Goal: Information Seeking & Learning: Learn about a topic

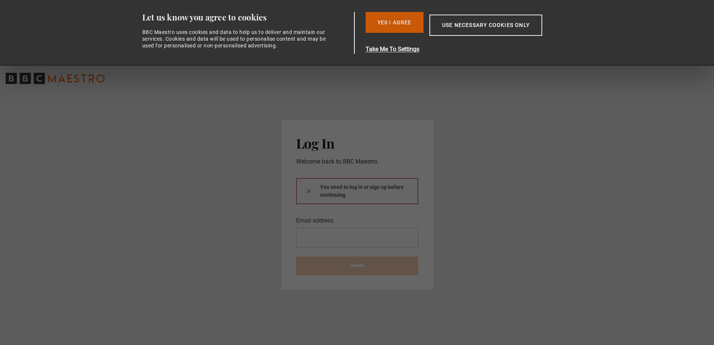
click at [387, 16] on button "Yes I Agree" at bounding box center [395, 22] width 58 height 21
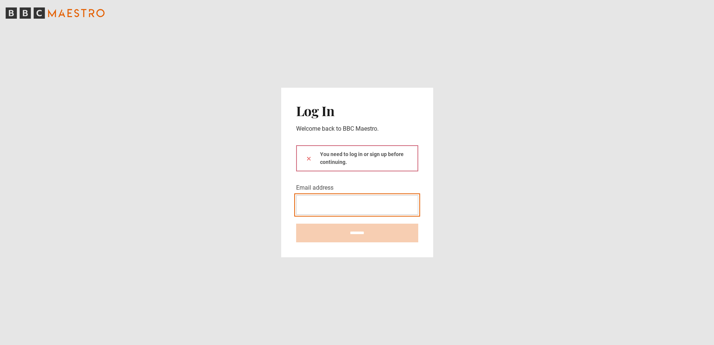
click at [326, 208] on input "Email address" at bounding box center [357, 204] width 122 height 19
type input "**********"
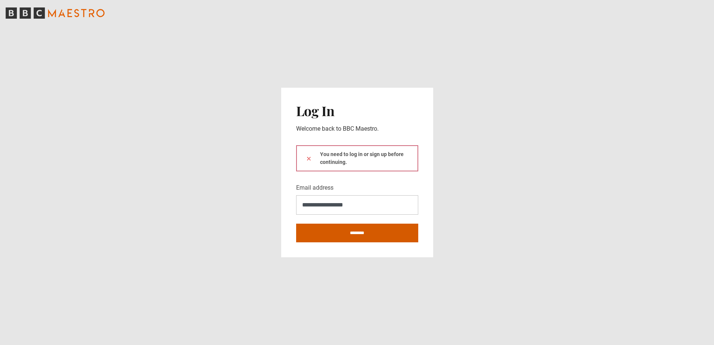
click at [335, 236] on input "********" at bounding box center [357, 233] width 122 height 19
type input "**********"
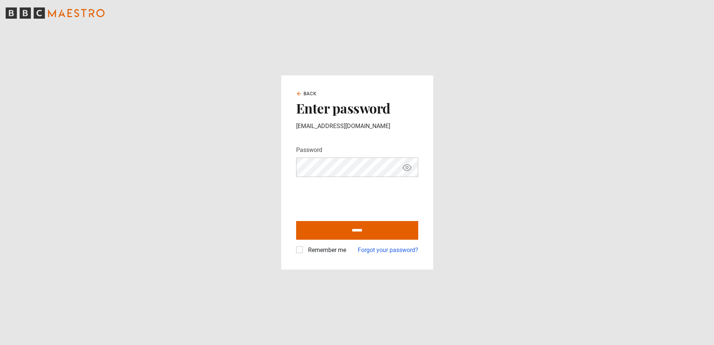
click at [406, 170] on icon "Show password" at bounding box center [407, 167] width 9 height 9
click at [353, 229] on input "******" at bounding box center [357, 230] width 122 height 19
type input "**********"
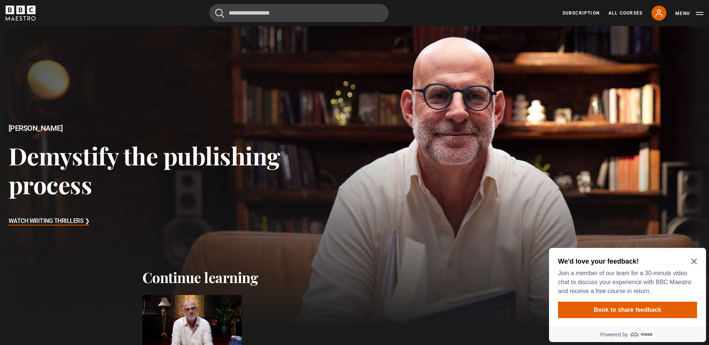
click at [53, 221] on h3 "Watch Writing Thrillers ❯" at bounding box center [49, 221] width 81 height 11
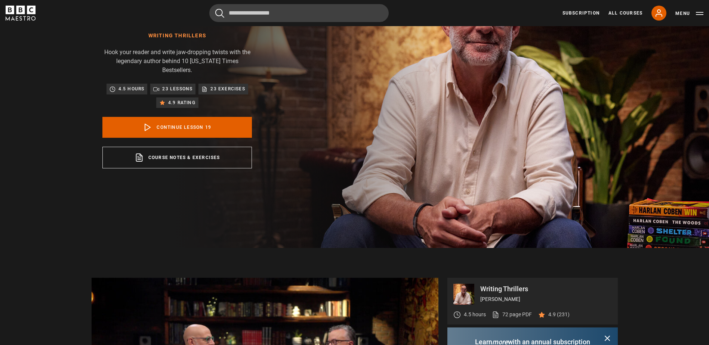
scroll to position [102, 0]
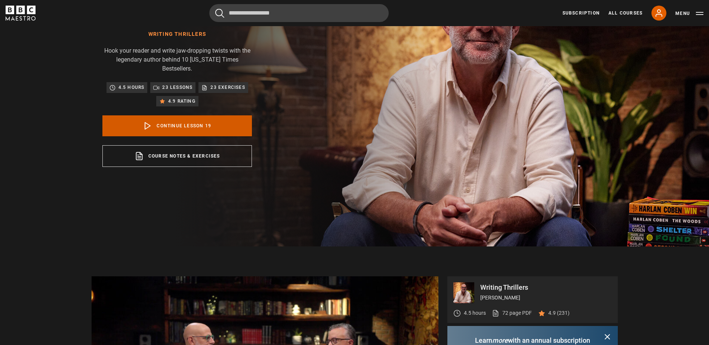
click at [180, 118] on link "Continue lesson 19" at bounding box center [176, 125] width 149 height 21
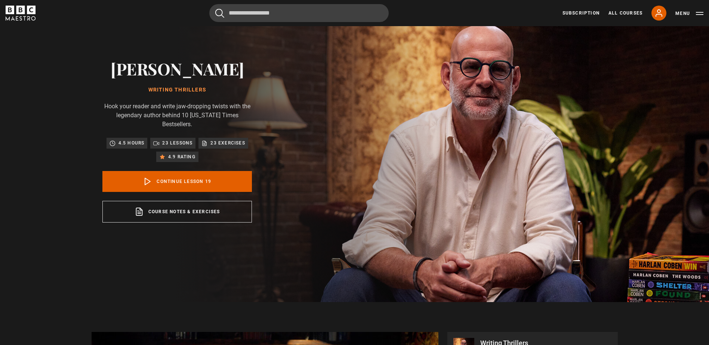
scroll to position [0, 0]
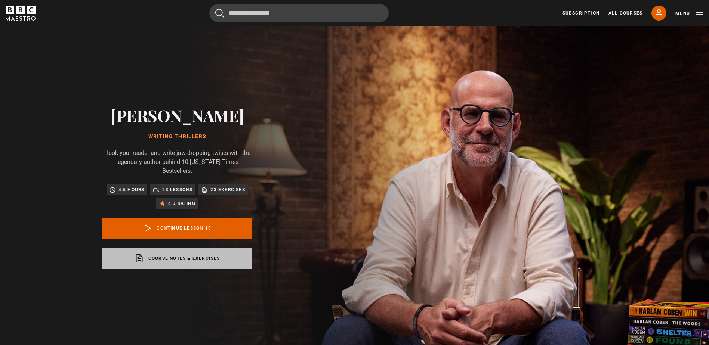
click at [151, 251] on link "Course notes & exercises opens in a new tab" at bounding box center [176, 259] width 149 height 22
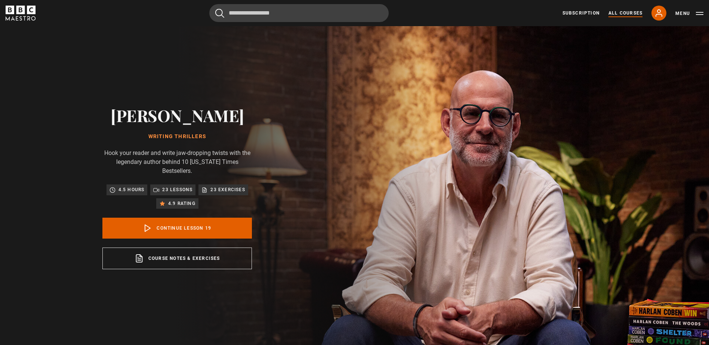
click at [630, 11] on link "All Courses" at bounding box center [625, 13] width 34 height 7
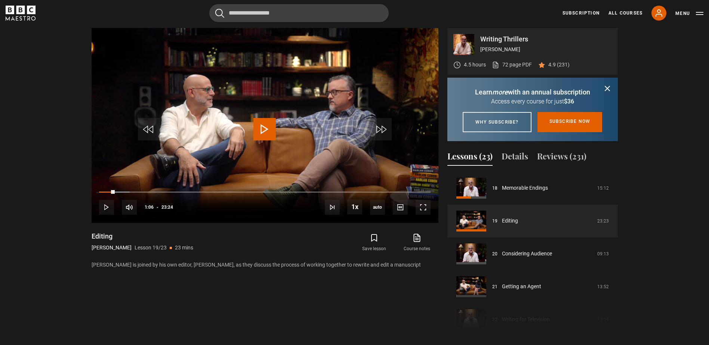
scroll to position [370, 0]
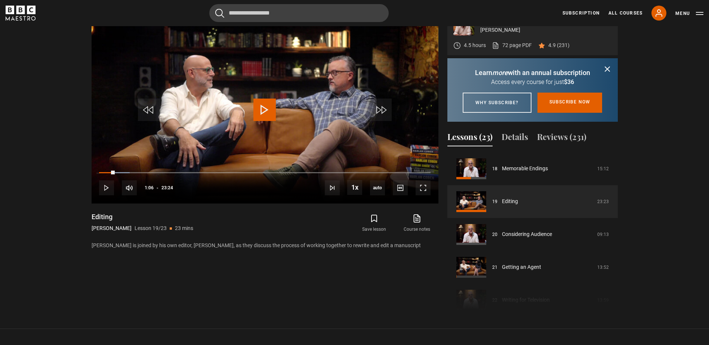
drag, startPoint x: 617, startPoint y: 293, endPoint x: 615, endPoint y: 174, distance: 118.4
click at [615, 174] on div "Course trailer 01 Writing Thrillers Introduction 05:53 02 Being a Writer 18:14 …" at bounding box center [532, 232] width 170 height 161
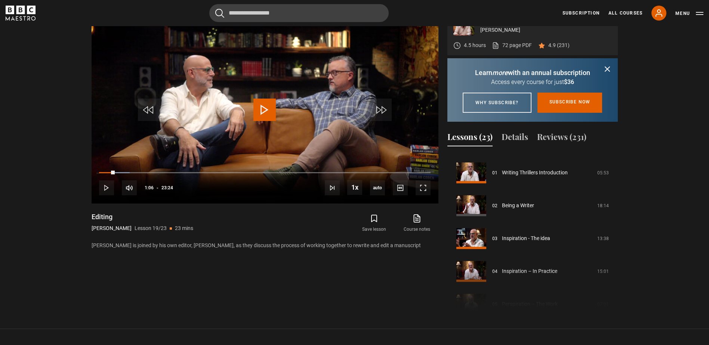
scroll to position [0, 0]
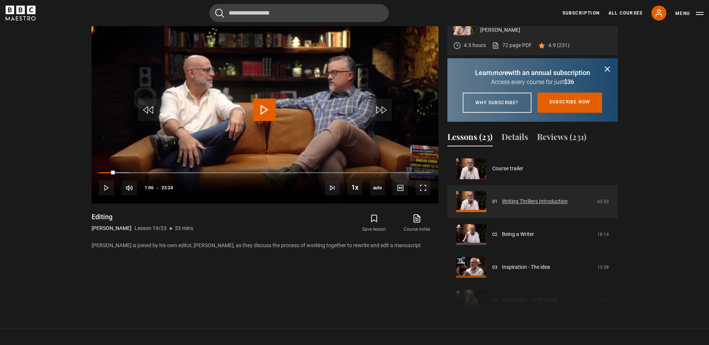
click at [502, 205] on link "Writing Thrillers Introduction" at bounding box center [535, 202] width 66 height 8
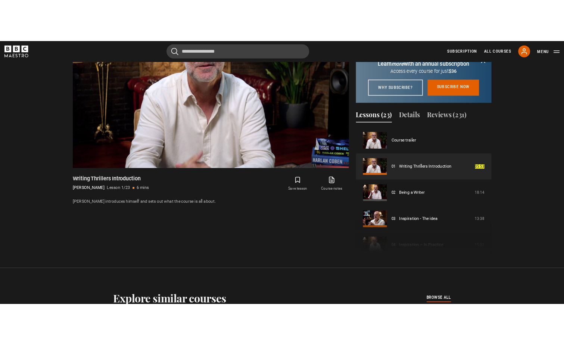
scroll to position [432, 3]
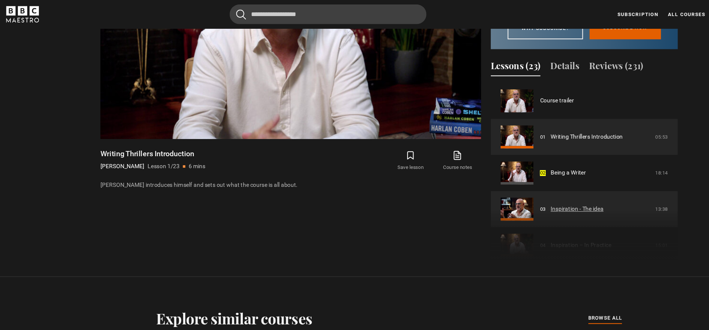
click at [517, 189] on link "Inspiration - The idea" at bounding box center [526, 190] width 48 height 8
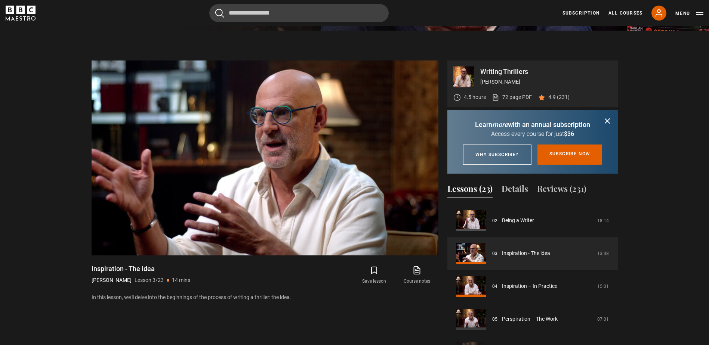
scroll to position [321, 0]
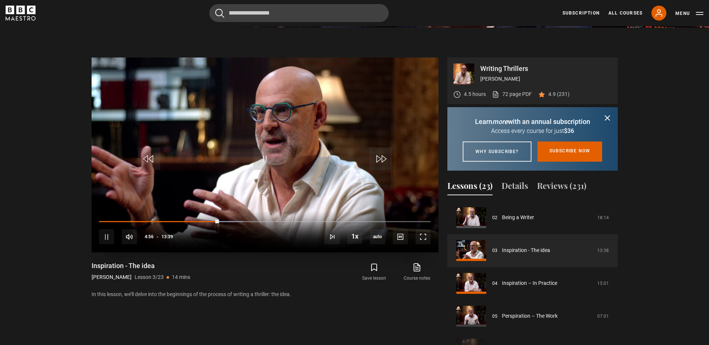
click at [201, 217] on div "10s Skip Back 10 seconds Pause 10s Skip Forward 10 seconds Loaded : 43.35% 08:3…" at bounding box center [265, 231] width 347 height 41
click at [206, 220] on div "10s Skip Back 10 seconds Pause 10s Skip Forward 10 seconds Loaded : 43.96% 08:3…" at bounding box center [265, 231] width 347 height 41
drag, startPoint x: 217, startPoint y: 219, endPoint x: 204, endPoint y: 221, distance: 13.3
click at [204, 221] on div "10s Skip Back 10 seconds Pause 10s Skip Forward 10 seconds Loaded : 44.57% 04:1…" at bounding box center [265, 231] width 347 height 41
click at [204, 221] on div "Loaded : 44.57% 04:19 04:19" at bounding box center [264, 221] width 331 height 2
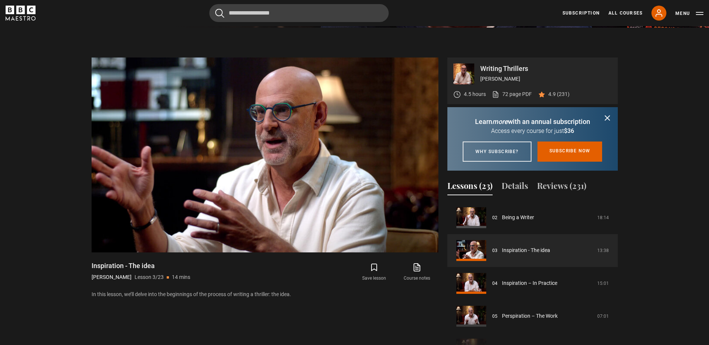
click at [0, 72] on section "Writing Thrillers Harlan Coben 4.5 hours 72 page PDF (opens in new tab) 4.9 (23…" at bounding box center [354, 203] width 709 height 350
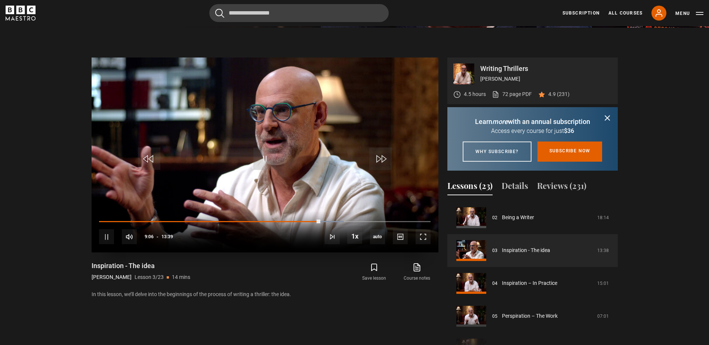
click at [304, 218] on div "10s Skip Back 10 seconds Pause 10s Skip Forward 10 seconds Loaded : 73.87% 04:2…" at bounding box center [265, 231] width 347 height 41
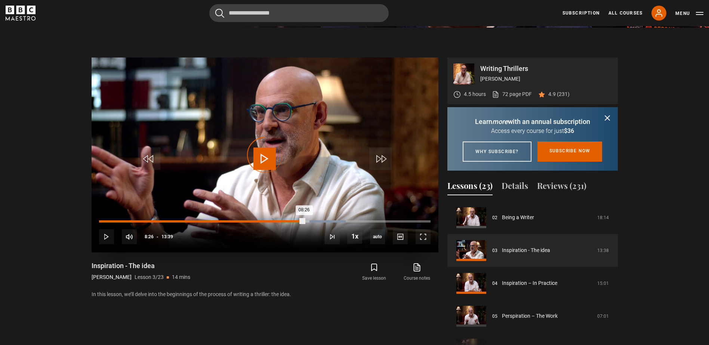
click at [304, 222] on div "Loaded : 74.48% 08:26 08:26" at bounding box center [264, 221] width 331 height 2
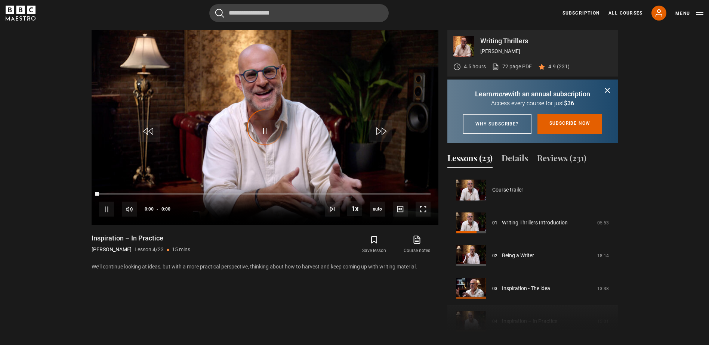
scroll to position [99, 0]
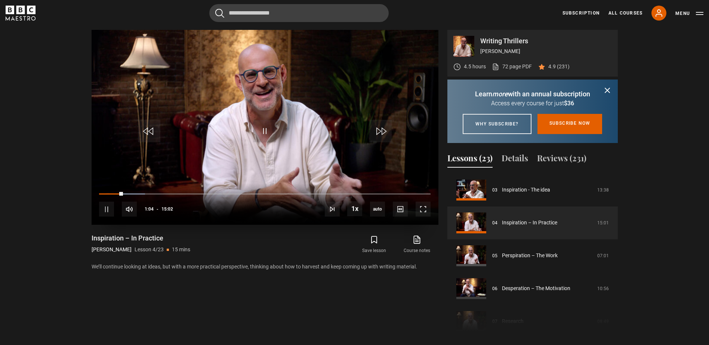
drag, startPoint x: 244, startPoint y: 207, endPoint x: 133, endPoint y: 170, distance: 116.2
click at [133, 170] on video-js "Video Player is loading. Play Lesson Inspiration – In Practice 10s Skip Back 10…" at bounding box center [265, 127] width 347 height 195
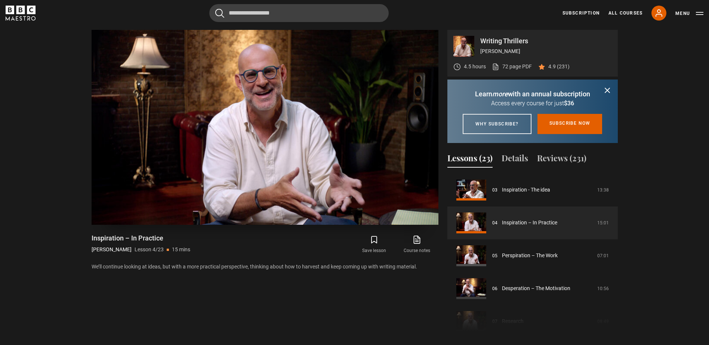
drag, startPoint x: 133, startPoint y: 170, endPoint x: 112, endPoint y: 194, distance: 32.0
click at [112, 194] on video-js "Video Player is loading. Play Lesson Inspiration – In Practice 10s Skip Back 10…" at bounding box center [265, 127] width 347 height 195
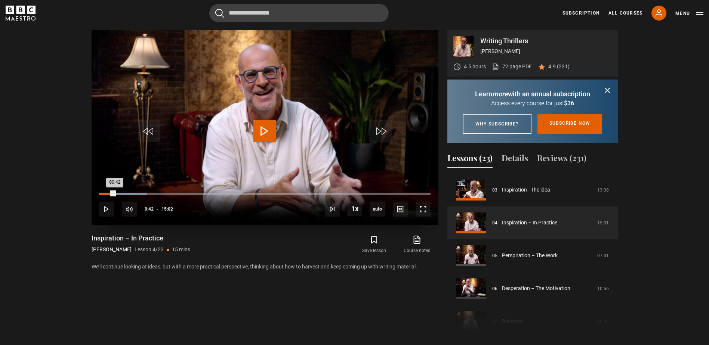
click at [115, 193] on div "Loaded : 14.41% 00:42 00:42" at bounding box center [264, 194] width 331 height 2
click at [0, 160] on html "Skip to main content Cancel Courses Previous courses Next courses Agatha Christ…" at bounding box center [354, 254] width 709 height 1207
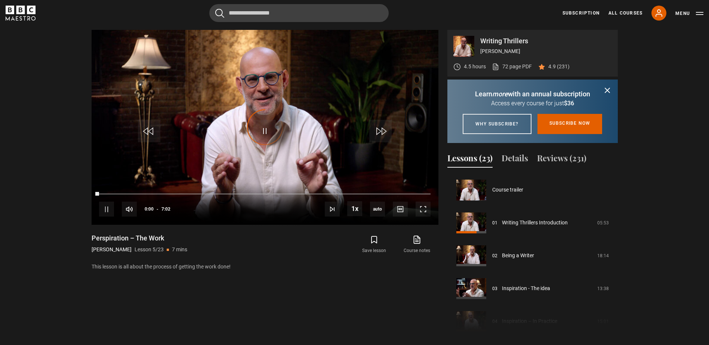
scroll to position [131, 0]
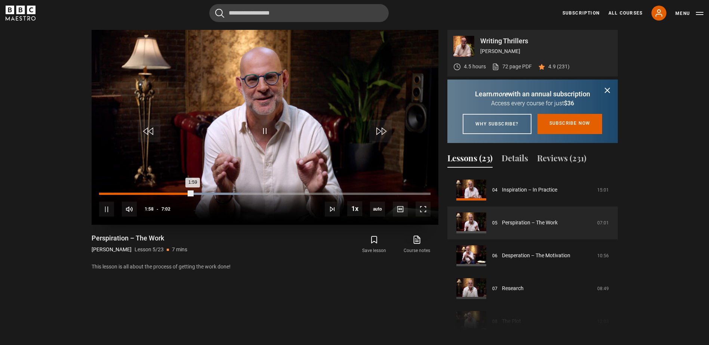
drag, startPoint x: 111, startPoint y: 192, endPoint x: 117, endPoint y: 198, distance: 7.7
click at [117, 198] on div "10s Skip Back 10 seconds Pause 10s Skip Forward 10 seconds Loaded : 42.65% 0:19…" at bounding box center [265, 203] width 347 height 41
click at [119, 192] on div "10s Skip Back 10 seconds Pause 10s Skip Forward 10 seconds Loaded : 42.65% 0:25…" at bounding box center [265, 203] width 347 height 41
click at [124, 195] on div "Loaded : 43.84% 0:32 0:32" at bounding box center [264, 194] width 331 height 2
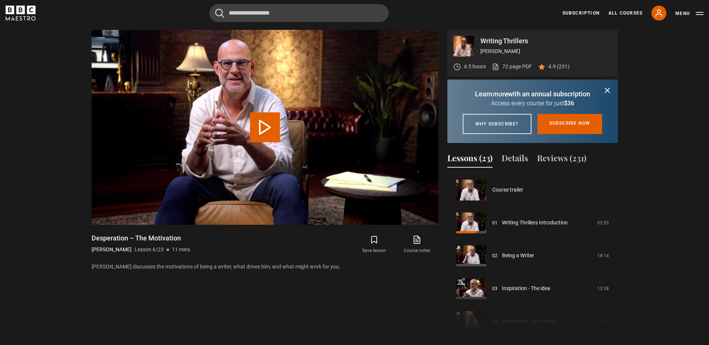
scroll to position [164, 0]
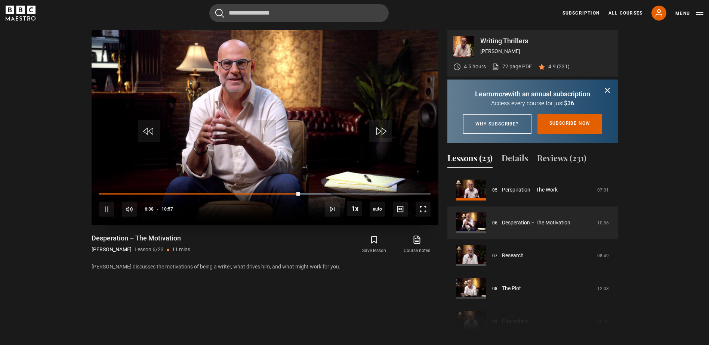
click at [155, 171] on video "Video Player" at bounding box center [265, 127] width 347 height 195
click at [52, 159] on section "Writing Thrillers Harlan Coben 4.5 hours 72 page PDF (opens in new tab) 4.9 (23…" at bounding box center [354, 175] width 709 height 350
click at [273, 130] on span "Video Player" at bounding box center [264, 131] width 22 height 22
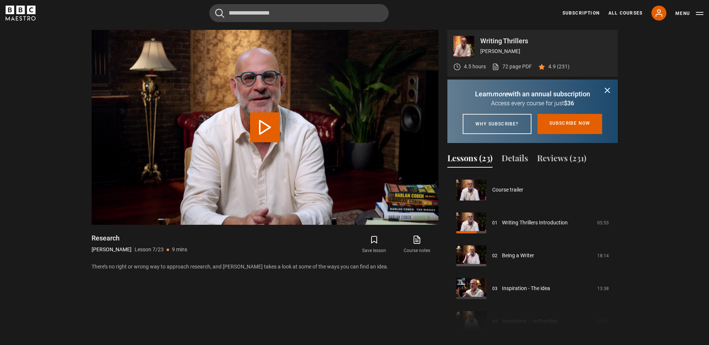
scroll to position [197, 0]
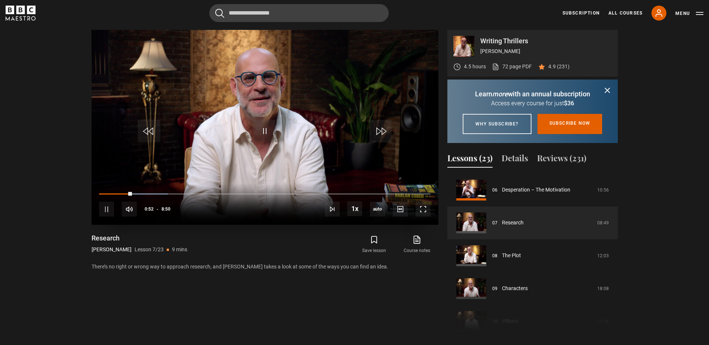
click at [102, 192] on div "10s Skip Back 10 seconds Pause 10s Skip Forward 10 seconds Loaded : 20.75% 0:52…" at bounding box center [265, 203] width 347 height 41
click at [103, 196] on div "10s Skip Back 10 seconds Pause 10s Skip Forward 10 seconds Loaded : 21.70% 0:05…" at bounding box center [265, 203] width 347 height 41
click at [103, 194] on div "Loaded : 21.70% 0:06 0:56" at bounding box center [264, 194] width 331 height 2
click at [160, 155] on video "Video Player" at bounding box center [265, 127] width 347 height 195
drag, startPoint x: 160, startPoint y: 155, endPoint x: 182, endPoint y: 140, distance: 27.1
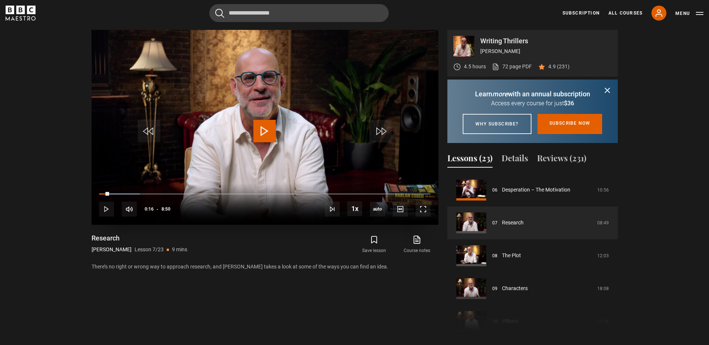
click at [182, 140] on video "Video Player" at bounding box center [265, 127] width 347 height 195
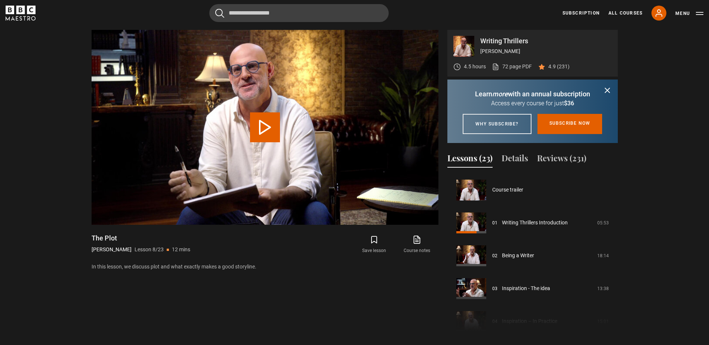
scroll to position [230, 0]
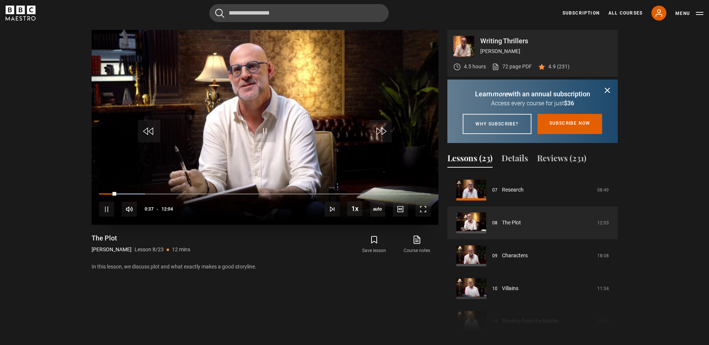
click at [146, 174] on video "Video Player" at bounding box center [265, 127] width 347 height 195
click at [135, 196] on div "10s Skip Back 10 seconds Pause 10s Skip Forward 10 seconds Loaded : 31.77% 01:1…" at bounding box center [265, 203] width 347 height 41
click at [135, 194] on div "01:18" at bounding box center [135, 194] width 1 height 2
click at [122, 196] on div "10s Skip Back 10 seconds Pause 10s Skip Forward 10 seconds Loaded : 42.82% 00:5…" at bounding box center [265, 203] width 347 height 41
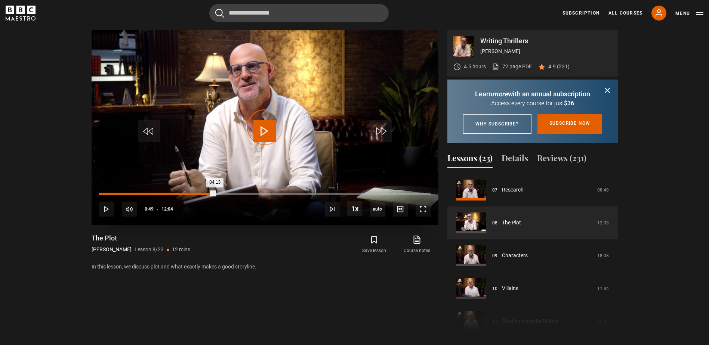
click at [122, 195] on div "00:49" at bounding box center [122, 194] width 1 height 2
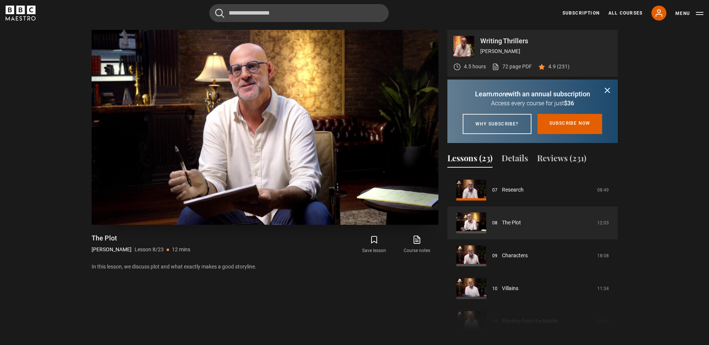
click at [264, 117] on video "Video Player" at bounding box center [265, 127] width 347 height 195
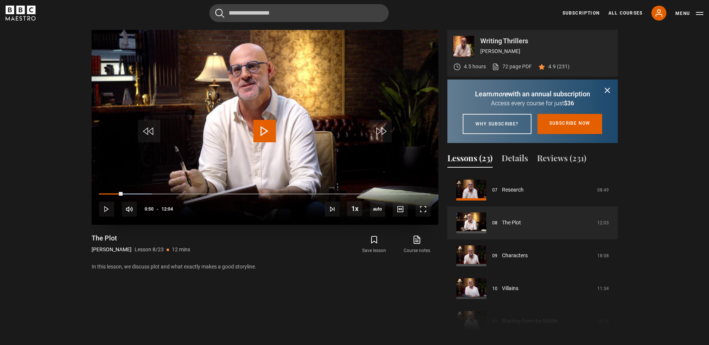
click at [259, 131] on span "Video Player" at bounding box center [264, 131] width 22 height 22
click at [272, 131] on span "Video Player" at bounding box center [264, 131] width 22 height 22
click at [115, 194] on div "Loaded : 44.89% 00:34 04:27" at bounding box center [264, 194] width 331 height 2
click at [130, 193] on div "01:08" at bounding box center [130, 194] width 1 height 2
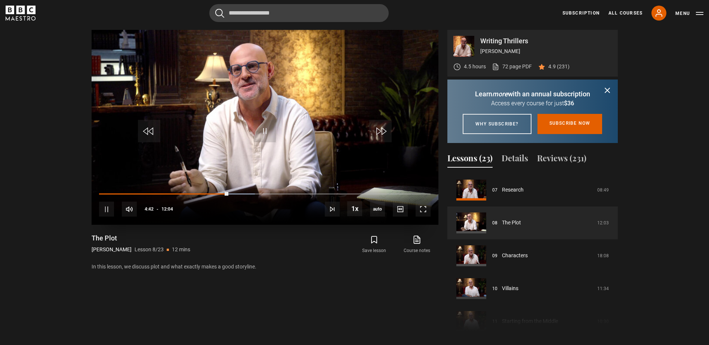
click at [109, 195] on div "10s Skip Back 10 seconds Pause 10s Skip Forward 10 seconds Loaded : 46.96% 00:2…" at bounding box center [265, 203] width 347 height 41
click at [109, 194] on div "Loaded : 47.65% 00:21 04:43" at bounding box center [264, 194] width 331 height 2
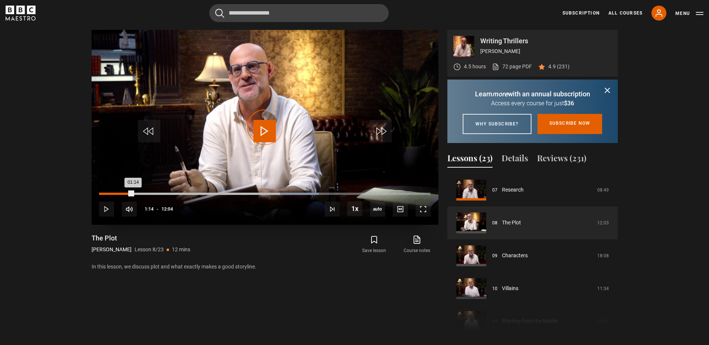
click at [133, 194] on div "Loaded : 66.30% 01:14 01:14" at bounding box center [264, 194] width 331 height 2
click at [117, 193] on div "00:39" at bounding box center [117, 194] width 1 height 2
click at [118, 195] on div "10s Skip Back 10 seconds Pause 10s Skip Forward 10 seconds Loaded : 20.72% 00:0…" at bounding box center [265, 203] width 347 height 41
click at [126, 195] on div "Loaded : 21.41% 00:59 00:59" at bounding box center [264, 194] width 331 height 2
click at [250, 100] on video "Video Player" at bounding box center [265, 127] width 347 height 195
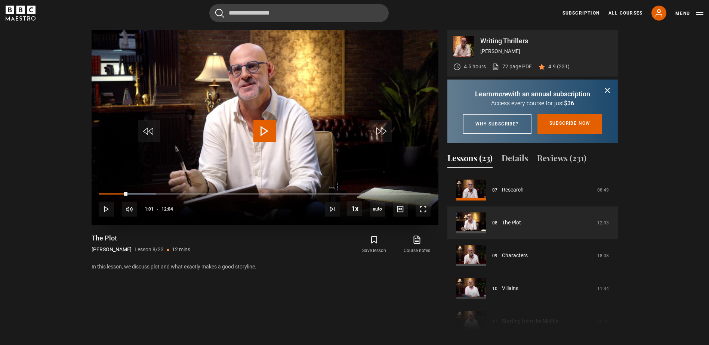
click at [264, 131] on span "Video Player" at bounding box center [264, 131] width 22 height 22
click at [172, 105] on video "Video Player" at bounding box center [265, 127] width 347 height 195
click at [260, 127] on span "Video Player" at bounding box center [264, 131] width 22 height 22
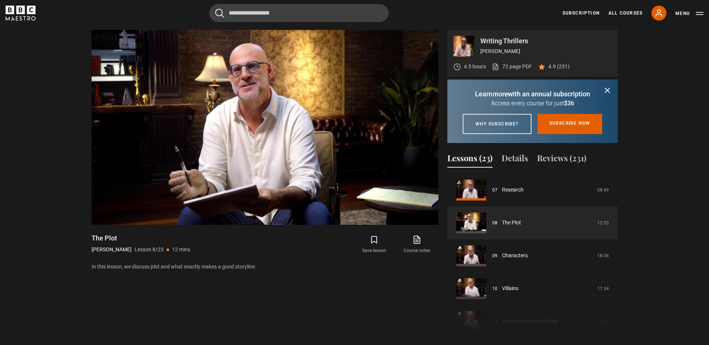
click at [49, 87] on section "Writing Thrillers Harlan Coben 4.5 hours 72 page PDF (opens in new tab) 4.9 (23…" at bounding box center [354, 175] width 709 height 350
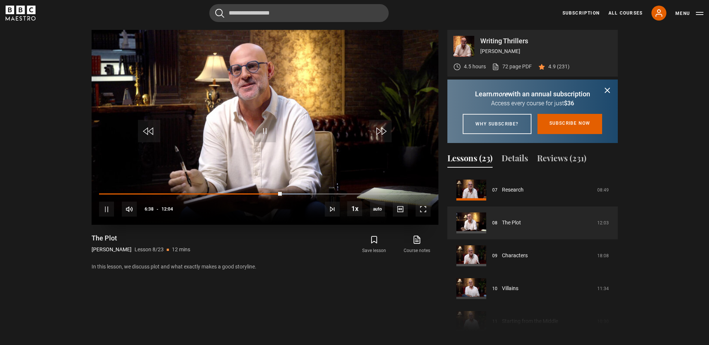
click at [230, 191] on div "10s Skip Back 10 seconds Pause 10s Skip Forward 10 seconds Loaded : 63.54% 00:5…" at bounding box center [265, 203] width 347 height 41
click at [234, 195] on div "Loaded : 64.23% 04:54 06:40" at bounding box center [264, 194] width 331 height 2
click at [175, 130] on video "Video Player" at bounding box center [265, 127] width 347 height 195
click at [261, 106] on video "Video Player" at bounding box center [265, 127] width 347 height 195
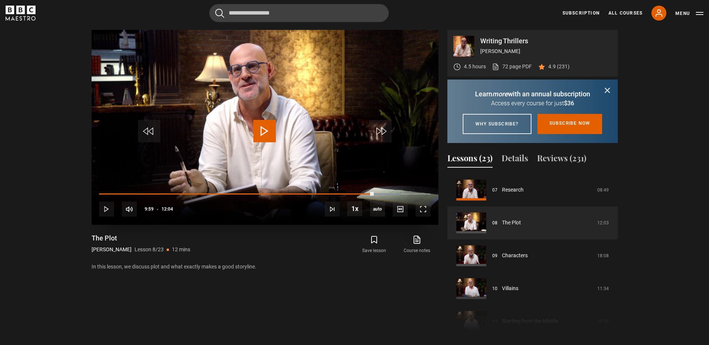
click at [261, 106] on video "Video Player" at bounding box center [265, 127] width 347 height 195
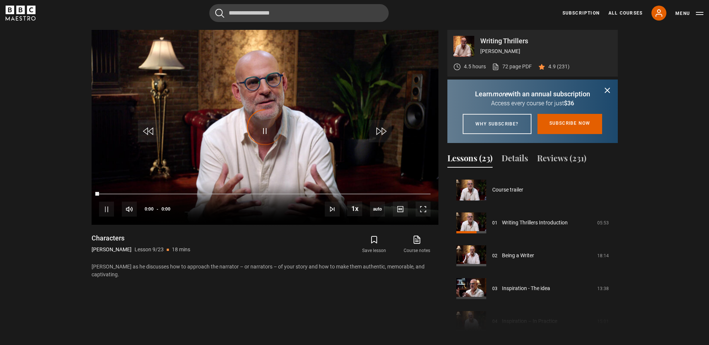
scroll to position [263, 0]
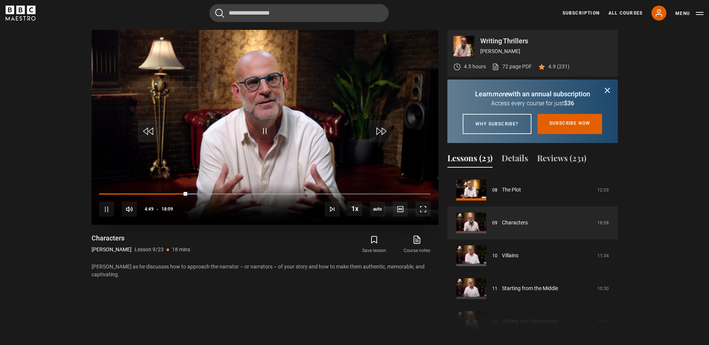
click at [263, 117] on video "Video Player" at bounding box center [265, 127] width 347 height 195
drag, startPoint x: 263, startPoint y: 117, endPoint x: 206, endPoint y: 107, distance: 57.6
click at [206, 107] on video "Video Player" at bounding box center [265, 127] width 347 height 195
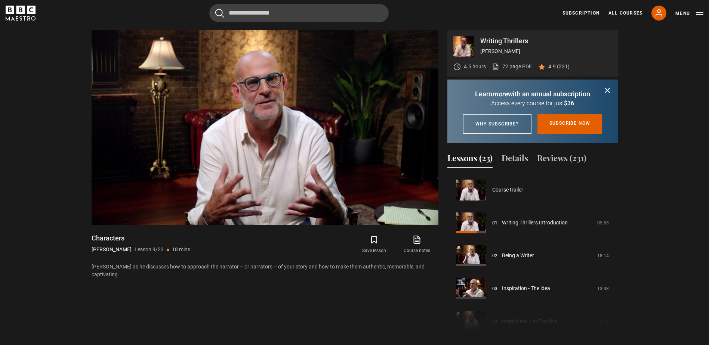
scroll to position [263, 0]
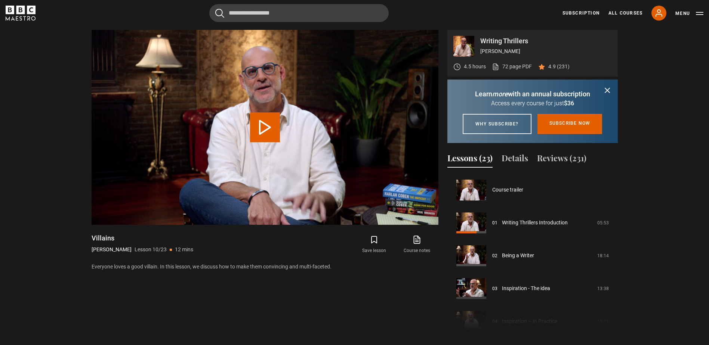
scroll to position [296, 0]
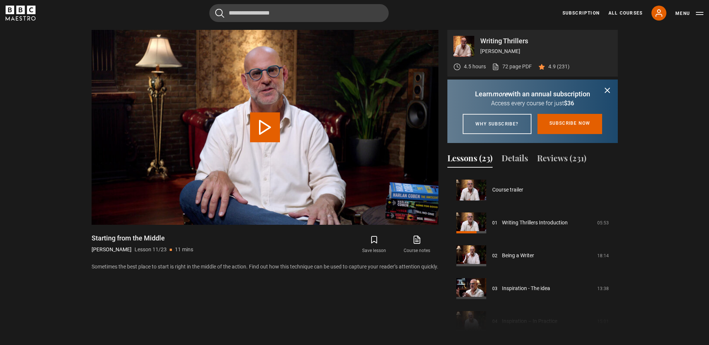
scroll to position [329, 0]
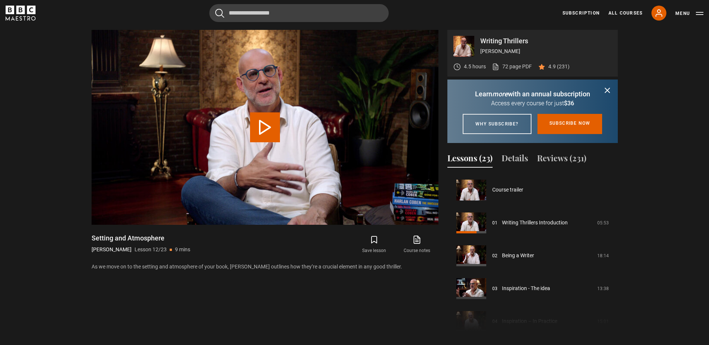
scroll to position [362, 0]
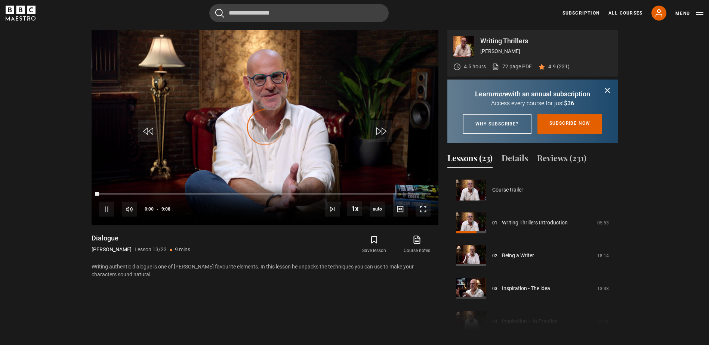
scroll to position [394, 0]
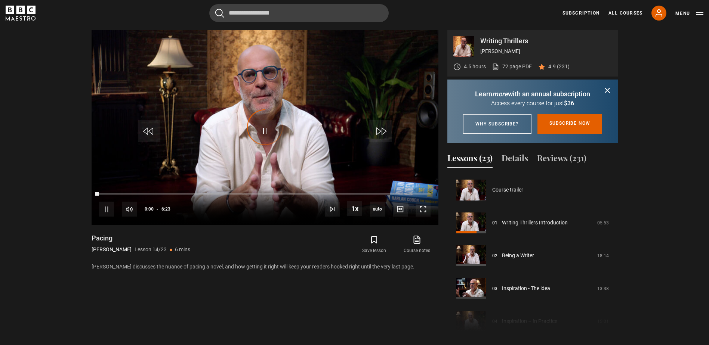
scroll to position [427, 0]
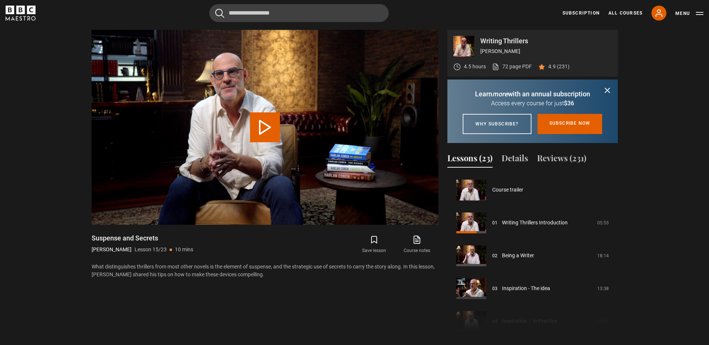
scroll to position [460, 0]
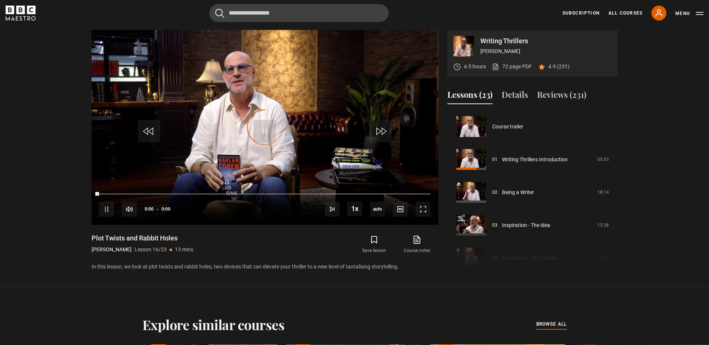
scroll to position [493, 0]
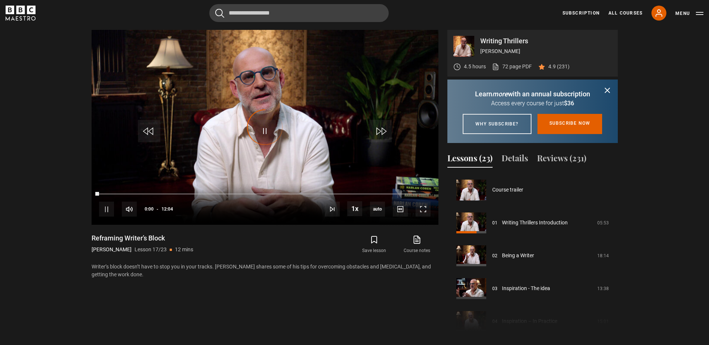
scroll to position [526, 0]
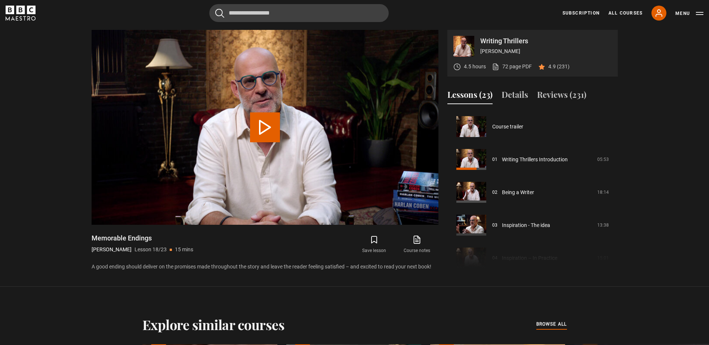
scroll to position [559, 0]
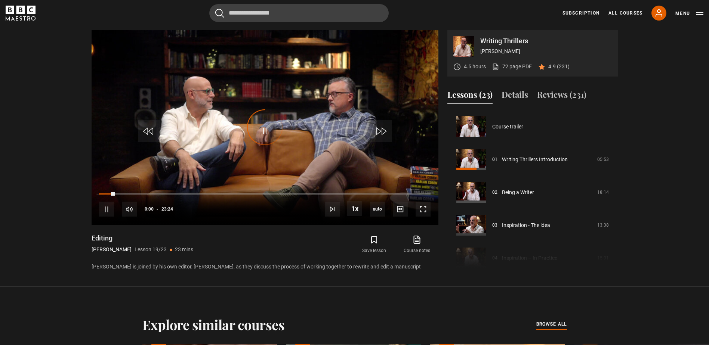
scroll to position [592, 0]
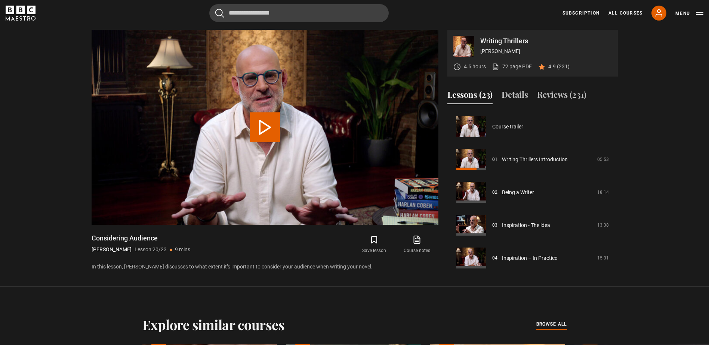
scroll to position [625, 0]
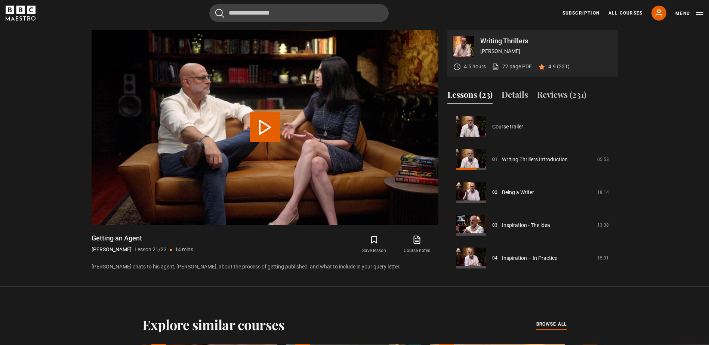
scroll to position [628, 0]
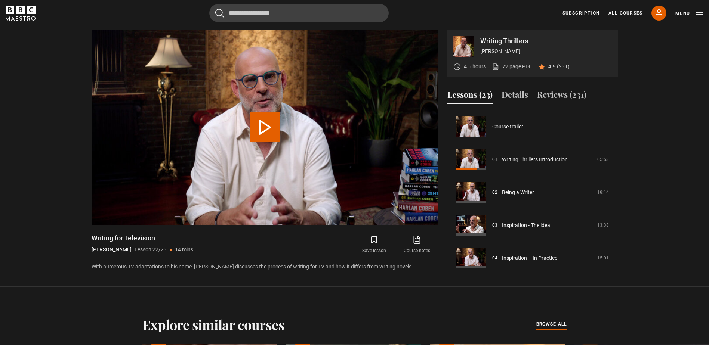
scroll to position [628, 0]
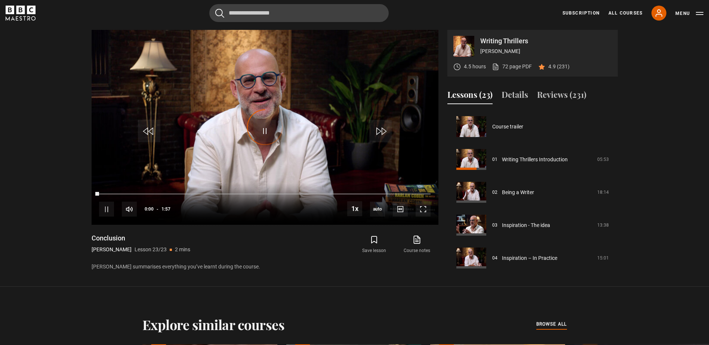
scroll to position [628, 0]
